Goal: Transaction & Acquisition: Purchase product/service

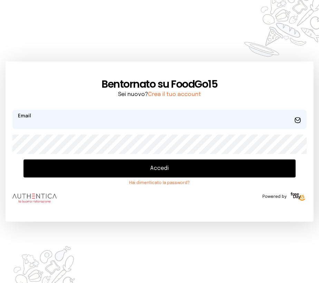
type input "**********"
click at [186, 175] on button "Accedi" at bounding box center [159, 168] width 272 height 18
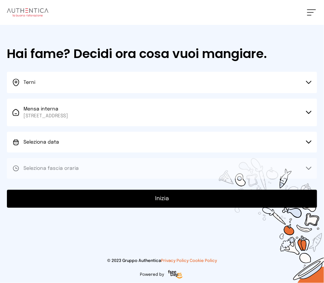
click at [78, 152] on button "Seleziona data" at bounding box center [162, 142] width 310 height 21
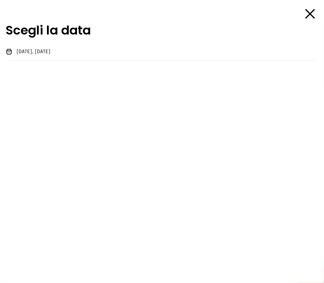
drag, startPoint x: 74, startPoint y: 143, endPoint x: 70, endPoint y: 144, distance: 4.5
click at [74, 143] on div "Scegli la data [DATE], [DATE]" at bounding box center [162, 141] width 324 height 283
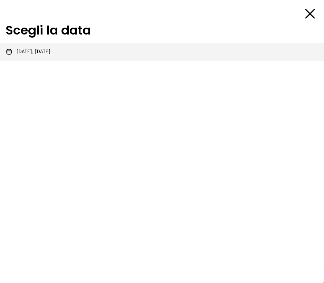
click at [44, 51] on span "[DATE], [DATE]" at bounding box center [34, 51] width 34 height 7
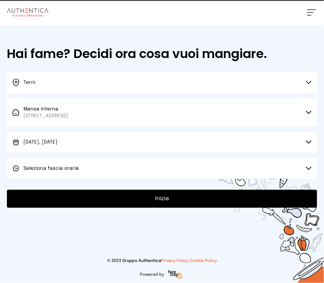
click at [72, 166] on span "Seleziona fascia oraria" at bounding box center [50, 168] width 55 height 5
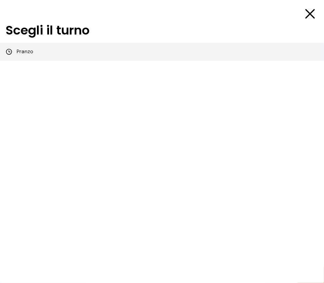
click at [25, 53] on span "Pranzo" at bounding box center [25, 51] width 17 height 7
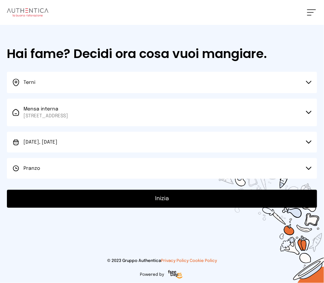
click at [116, 202] on button "Inizia" at bounding box center [162, 199] width 310 height 18
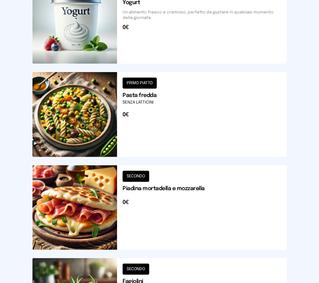
scroll to position [904, 0]
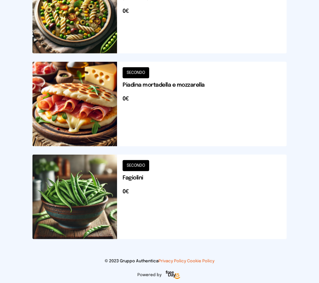
drag, startPoint x: 85, startPoint y: 124, endPoint x: 90, endPoint y: 124, distance: 5.5
click at [90, 124] on button at bounding box center [159, 104] width 254 height 85
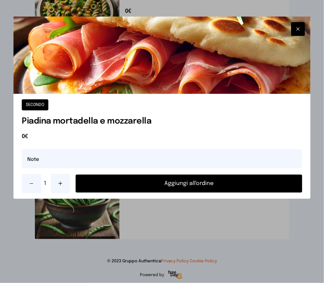
click at [302, 29] on button "button" at bounding box center [298, 29] width 14 height 14
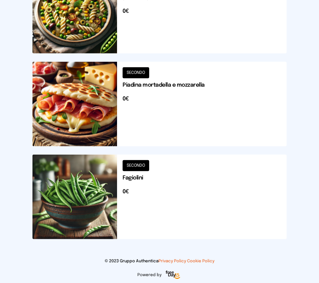
scroll to position [835, 0]
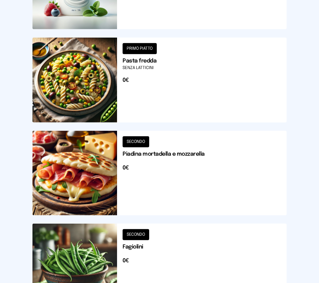
click at [75, 166] on button at bounding box center [159, 173] width 254 height 85
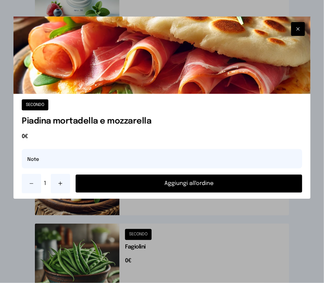
click at [125, 186] on button "Aggiungi all'ordine" at bounding box center [189, 184] width 226 height 18
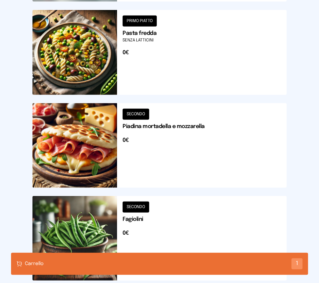
scroll to position [904, 0]
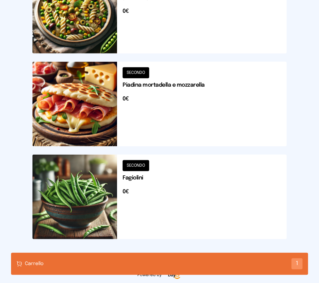
click at [280, 268] on div "Carrello 1" at bounding box center [159, 264] width 297 height 22
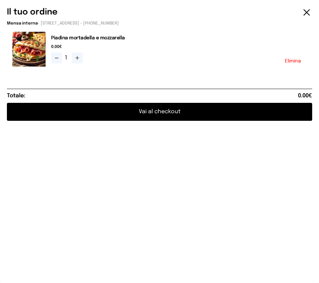
click at [295, 265] on div "Il tuo ordine Mensa interna - [STREET_ADDRESS] - [PHONE_NUMBER] Piadina mortade…" at bounding box center [159, 141] width 319 height 283
click at [157, 107] on button "Vai al checkout" at bounding box center [159, 112] width 305 height 18
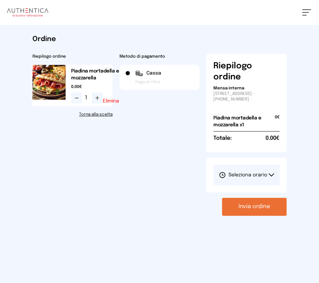
click at [275, 174] on button "Seleziona orario" at bounding box center [246, 175] width 66 height 21
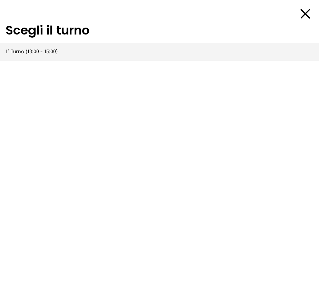
click at [36, 55] on span "1° Turno (13:00 - 15:00)" at bounding box center [32, 51] width 52 height 7
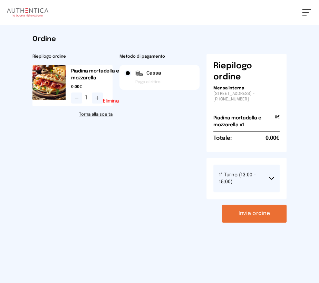
click at [250, 214] on button "Invia ordine" at bounding box center [254, 214] width 65 height 18
